Goal: Task Accomplishment & Management: Manage account settings

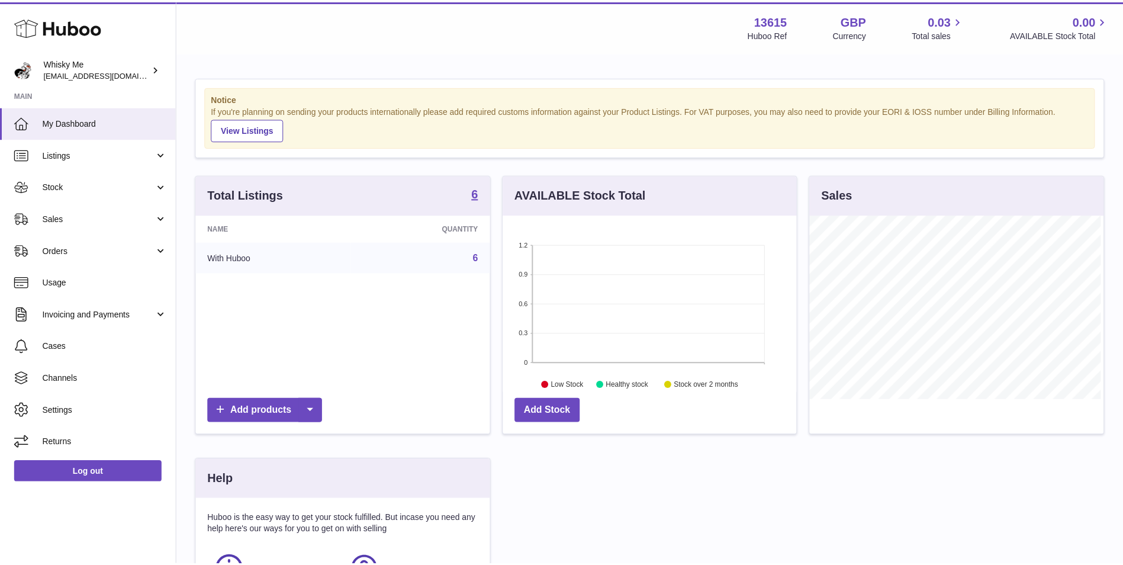
scroll to position [185, 296]
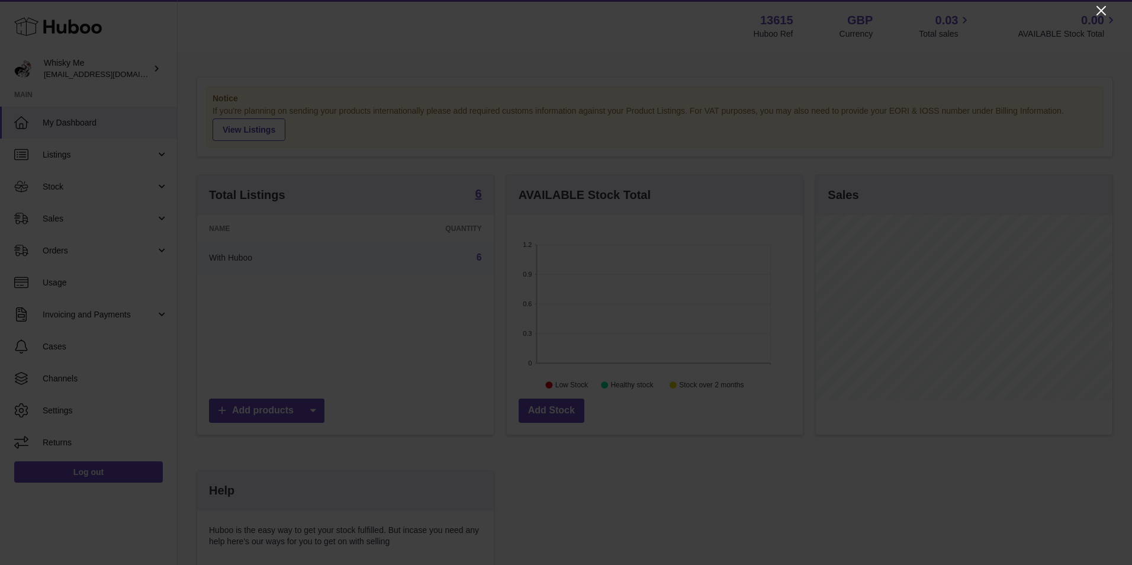
click at [1096, 12] on icon "Close" at bounding box center [1101, 11] width 14 height 14
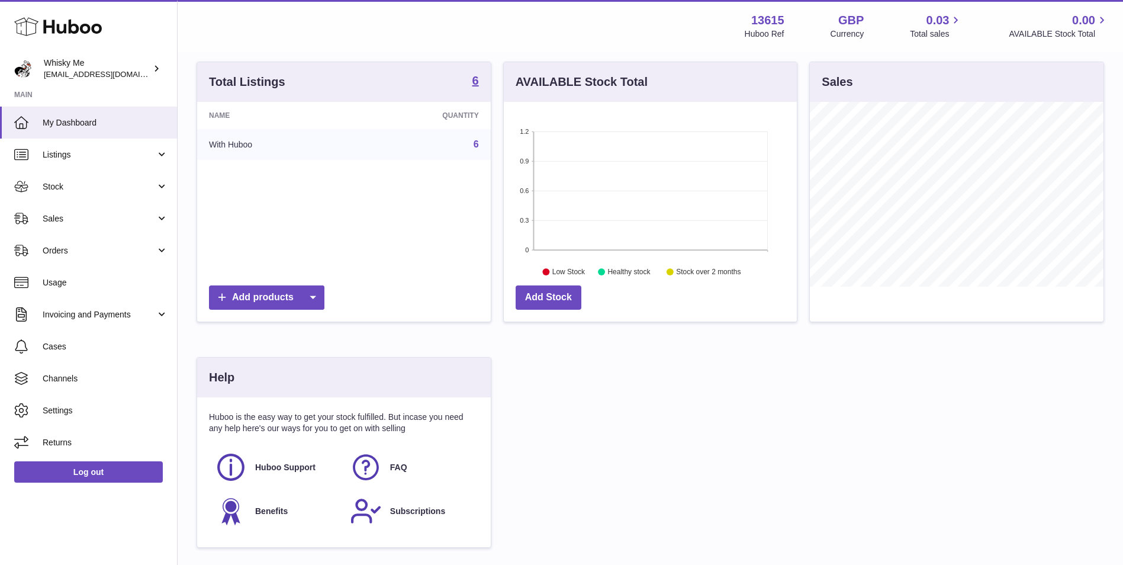
scroll to position [118, 0]
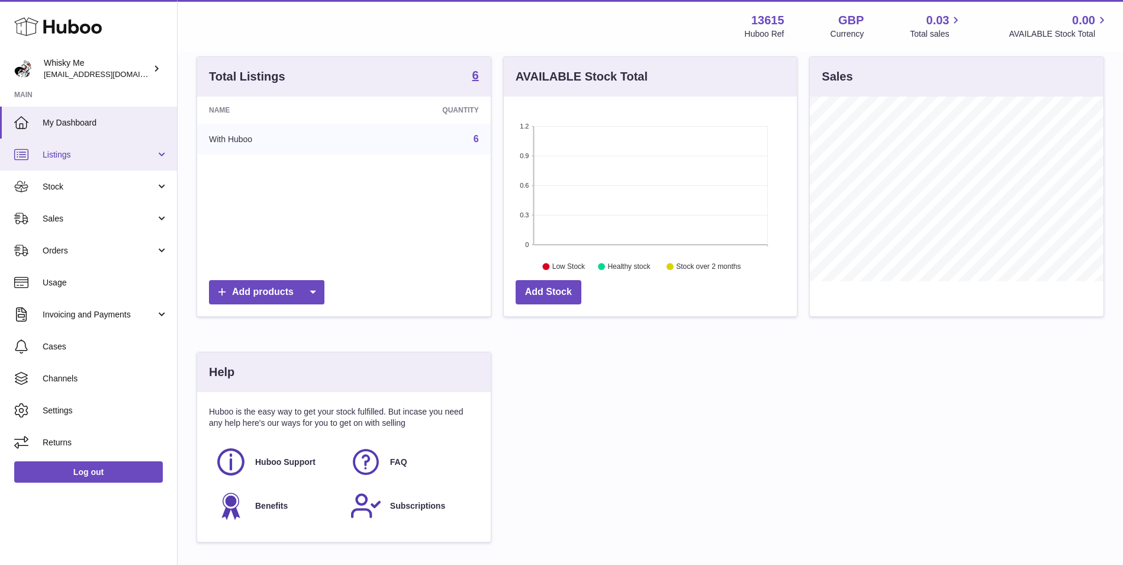
click at [121, 152] on span "Listings" at bounding box center [99, 154] width 113 height 11
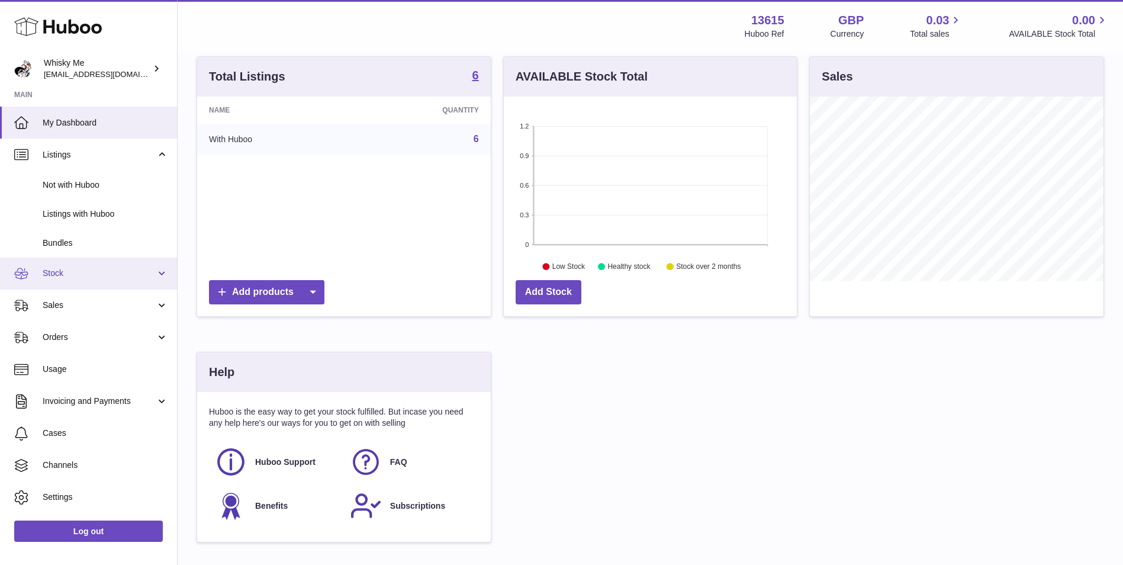
click at [94, 281] on link "Stock" at bounding box center [88, 274] width 177 height 32
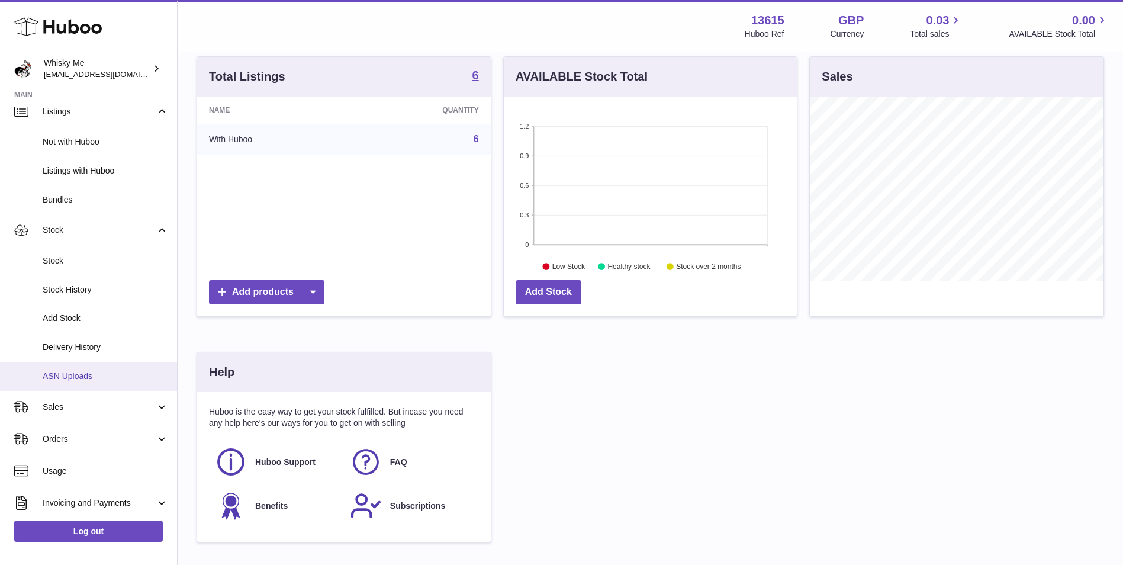
scroll to position [59, 0]
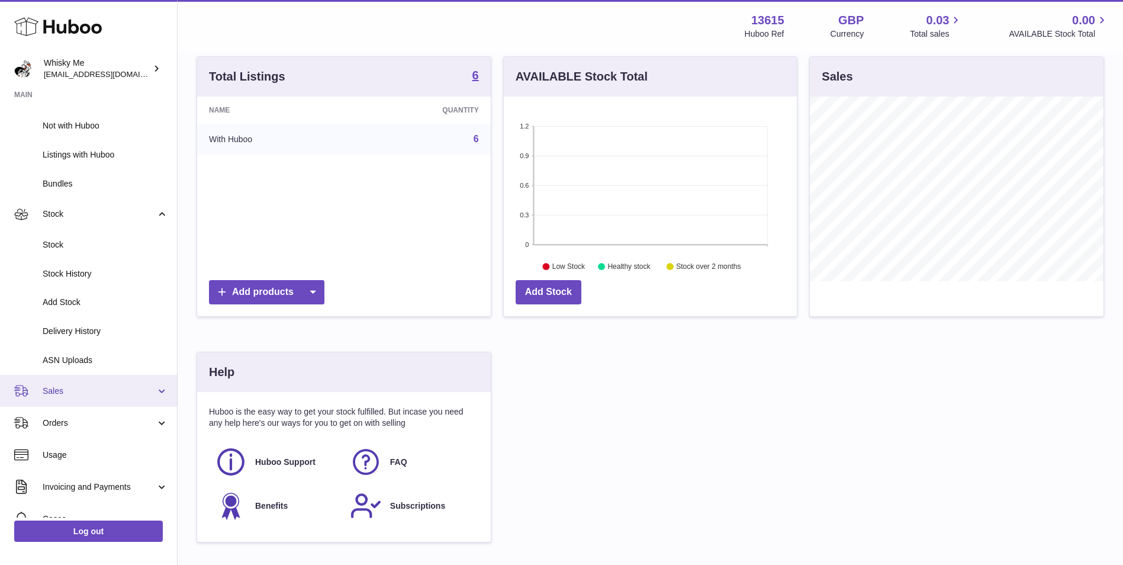
click at [91, 380] on link "Sales" at bounding box center [88, 391] width 177 height 32
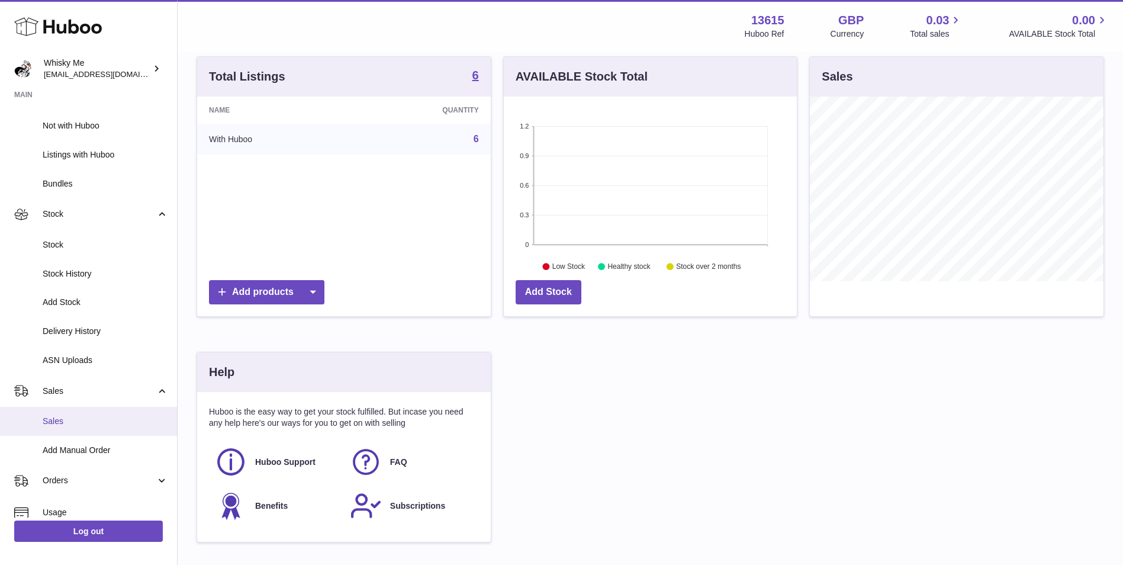
click at [92, 427] on link "Sales" at bounding box center [88, 421] width 177 height 29
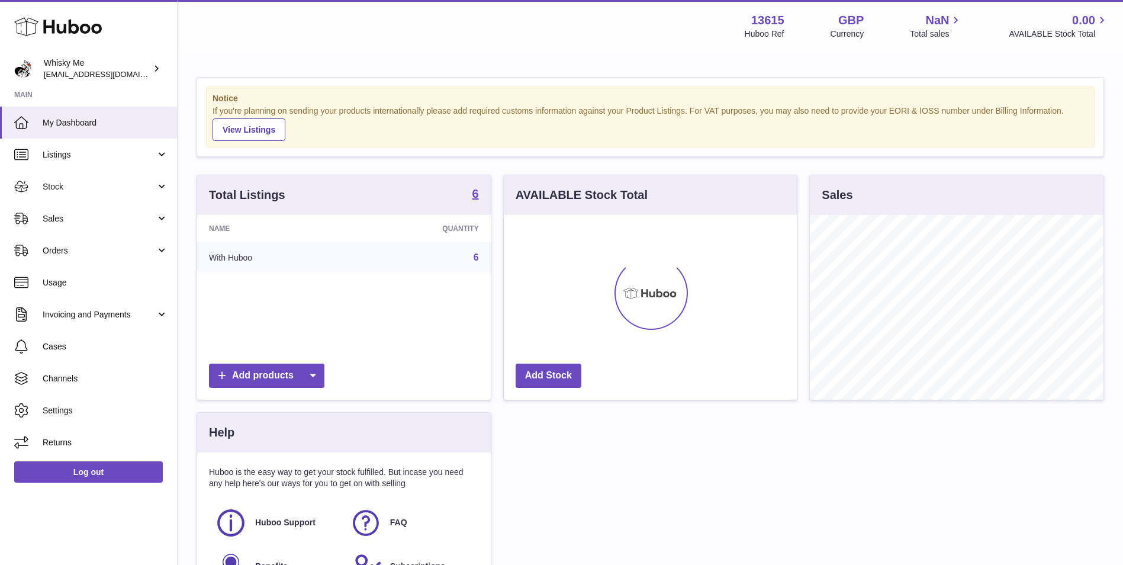
scroll to position [185, 293]
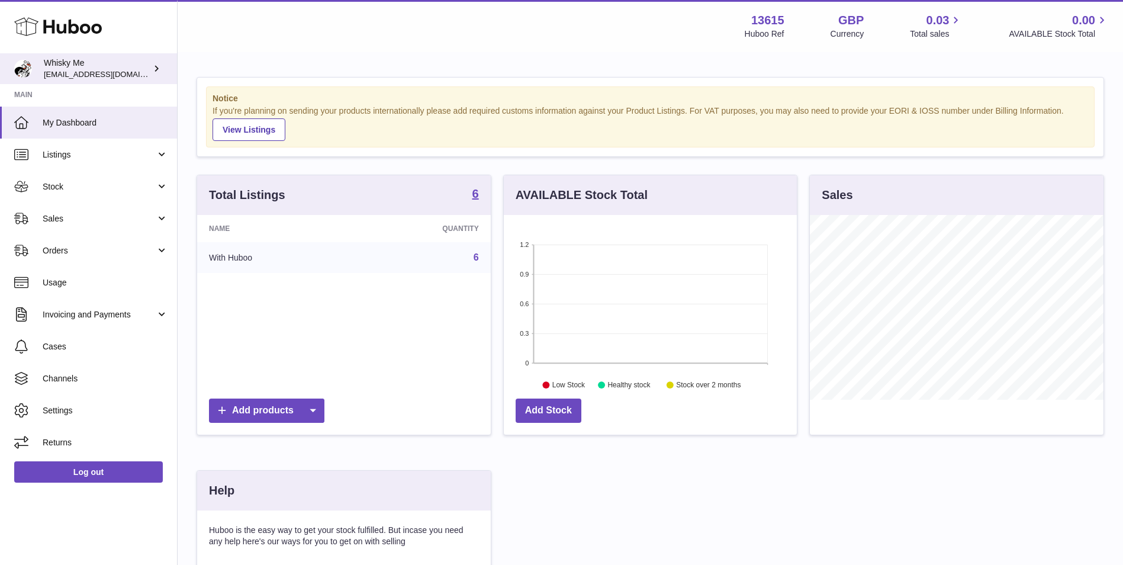
click at [92, 66] on div "Whisky Me internalAdmin-13615@internal.huboo.com" at bounding box center [97, 68] width 107 height 23
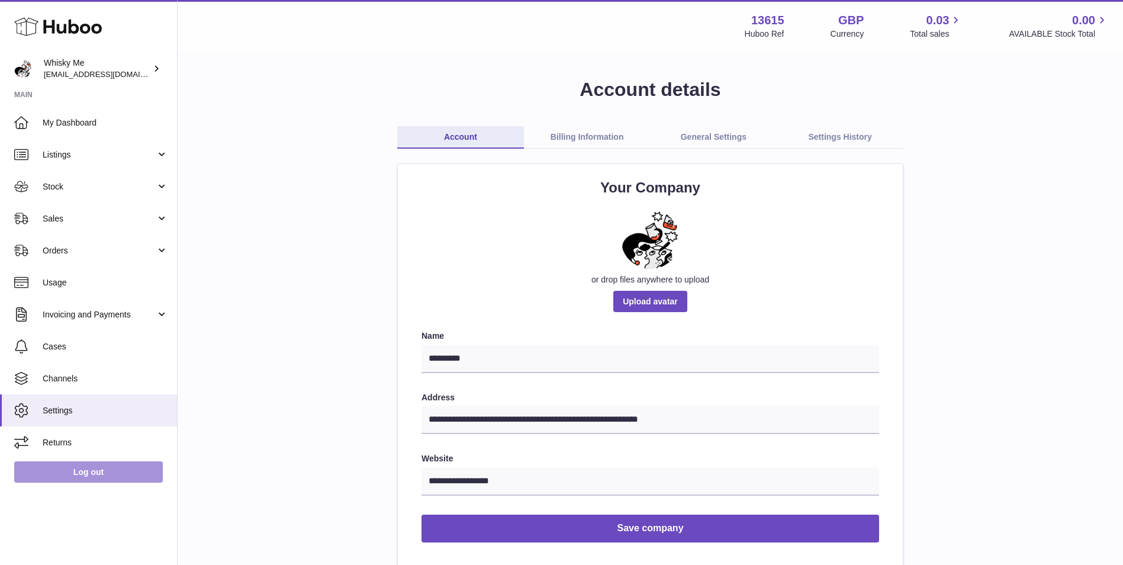
click at [99, 478] on link "Log out" at bounding box center [88, 471] width 149 height 21
